Goal: Task Accomplishment & Management: Manage account settings

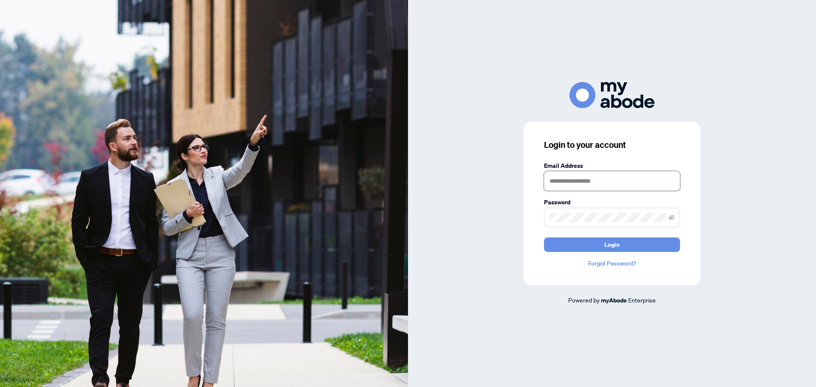
click at [610, 185] on input "text" at bounding box center [612, 181] width 136 height 20
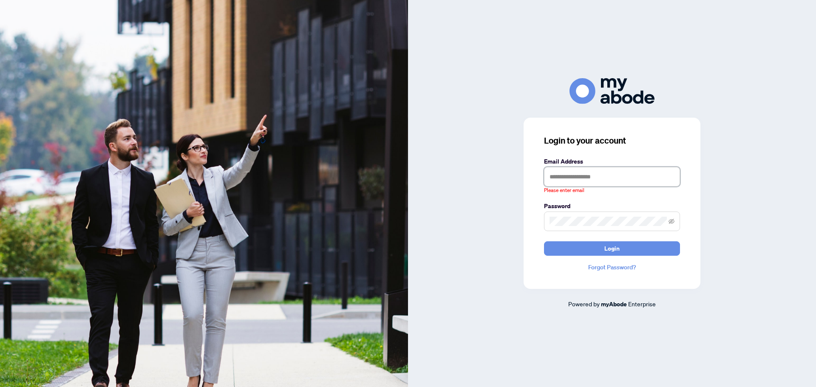
type input "**********"
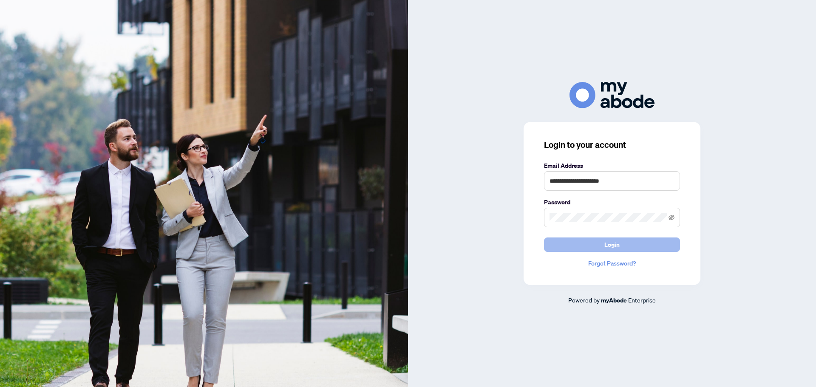
click at [577, 241] on button "Login" at bounding box center [612, 244] width 136 height 14
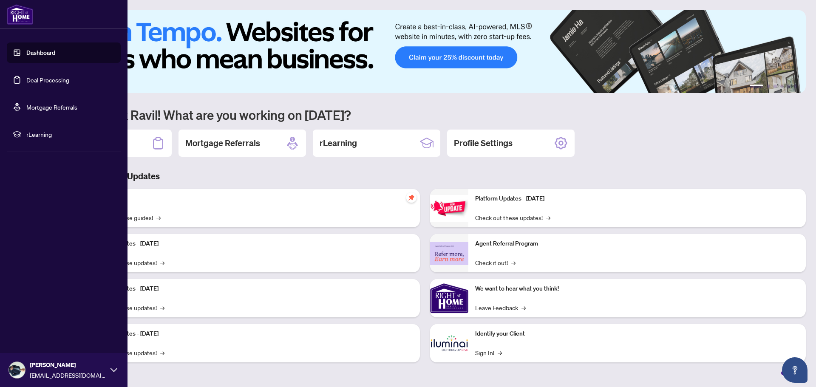
click at [38, 51] on link "Dashboard" at bounding box center [40, 53] width 29 height 8
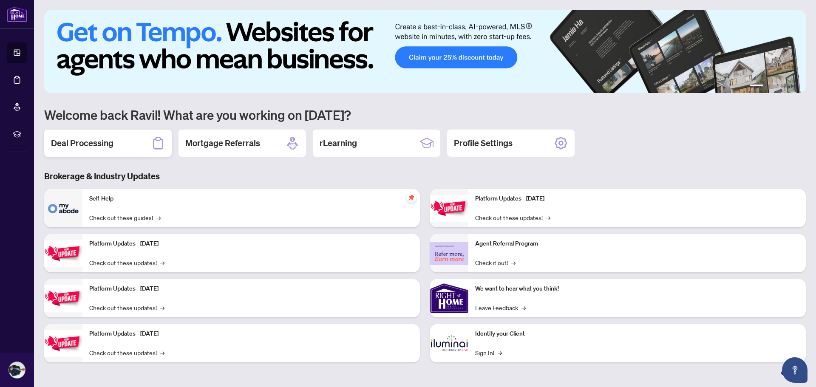
click at [122, 146] on div "Deal Processing" at bounding box center [107, 143] width 127 height 27
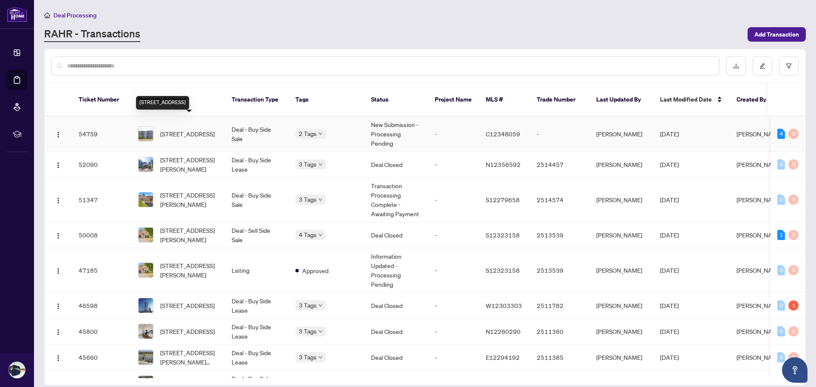
click at [187, 129] on span "#205-3555 Bathurst St, Toronto, Ontario M6A 2Y8, Canada" at bounding box center [187, 133] width 54 height 9
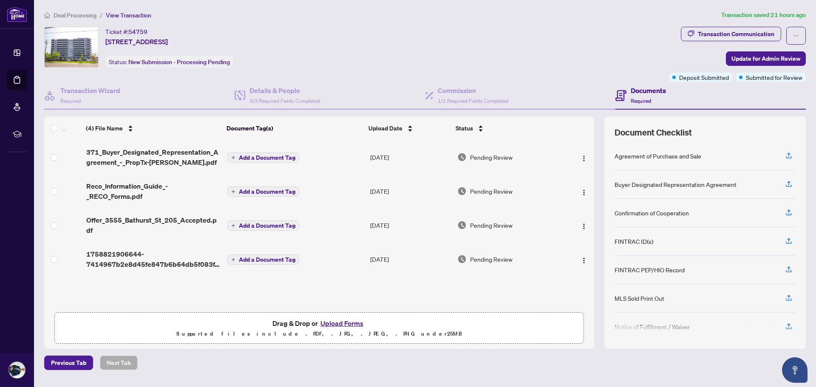
click at [344, 321] on button "Upload Forms" at bounding box center [342, 323] width 48 height 11
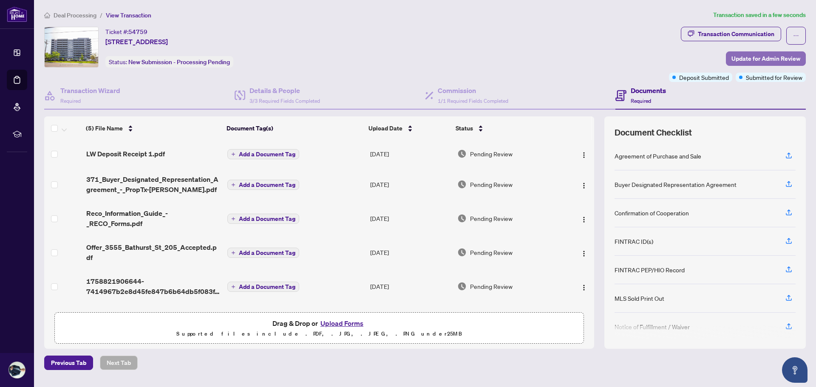
click at [761, 58] on span "Update for Admin Review" at bounding box center [765, 59] width 69 height 14
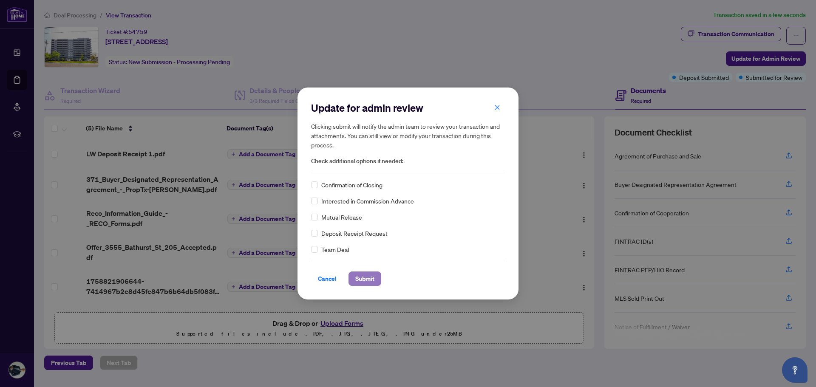
click at [364, 281] on span "Submit" at bounding box center [364, 279] width 19 height 14
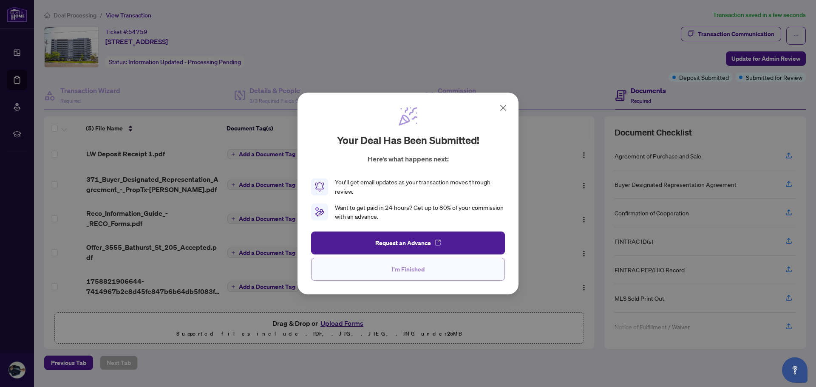
click at [422, 277] on button "I'm Finished" at bounding box center [408, 269] width 194 height 23
